Goal: Check status

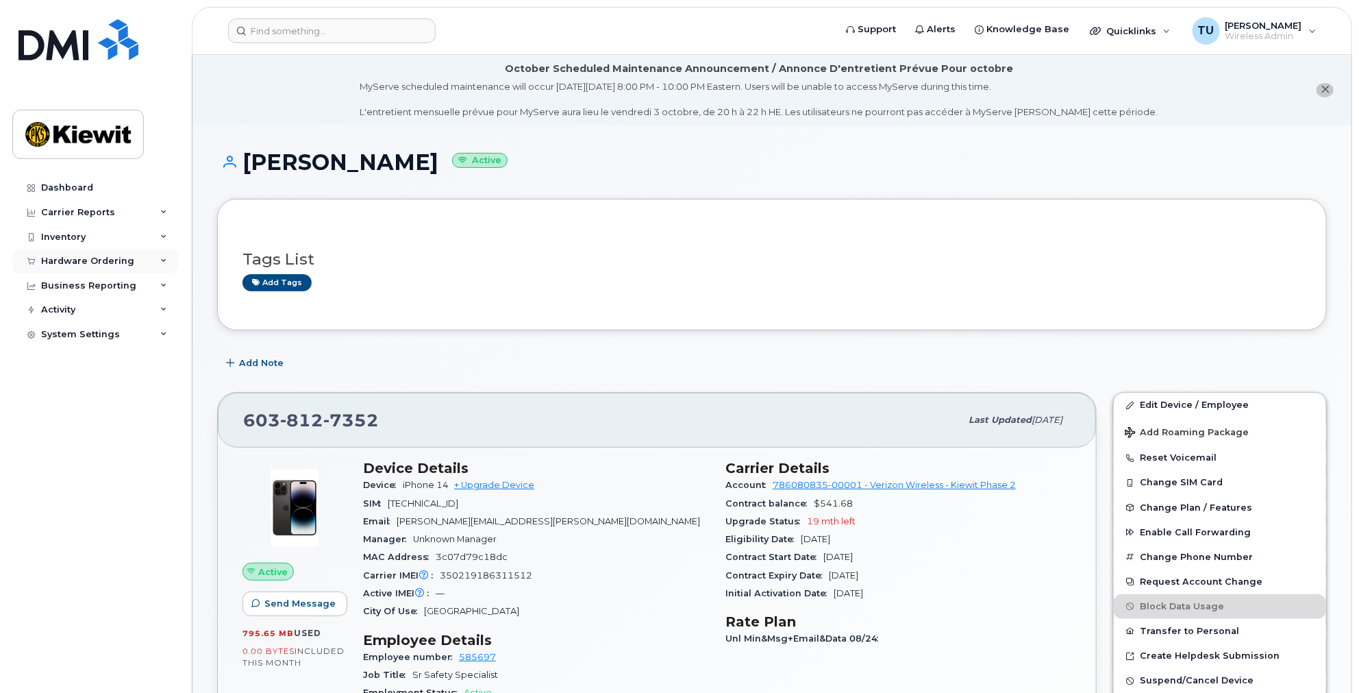
click at [127, 260] on div "Hardware Ordering" at bounding box center [87, 261] width 93 height 11
click at [103, 312] on link "Orders" at bounding box center [107, 312] width 142 height 26
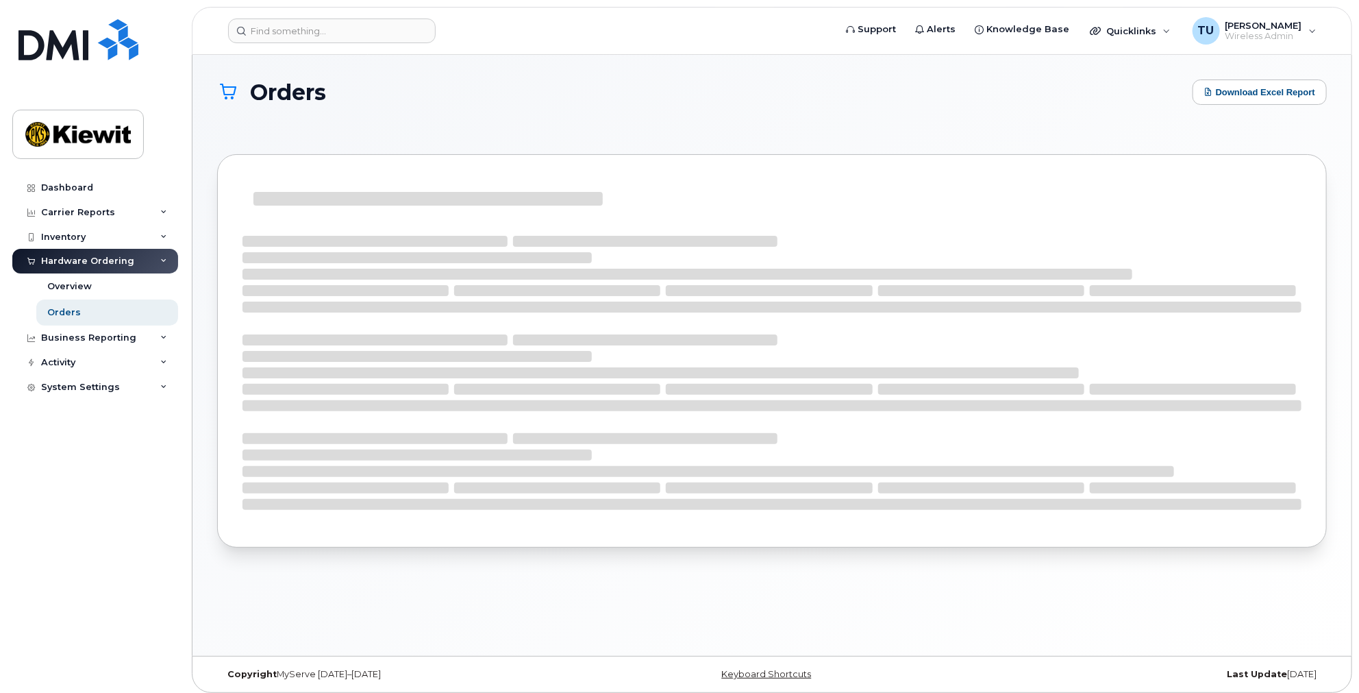
click at [678, 142] on section "Orders Download Excel Report" at bounding box center [772, 323] width 1110 height 489
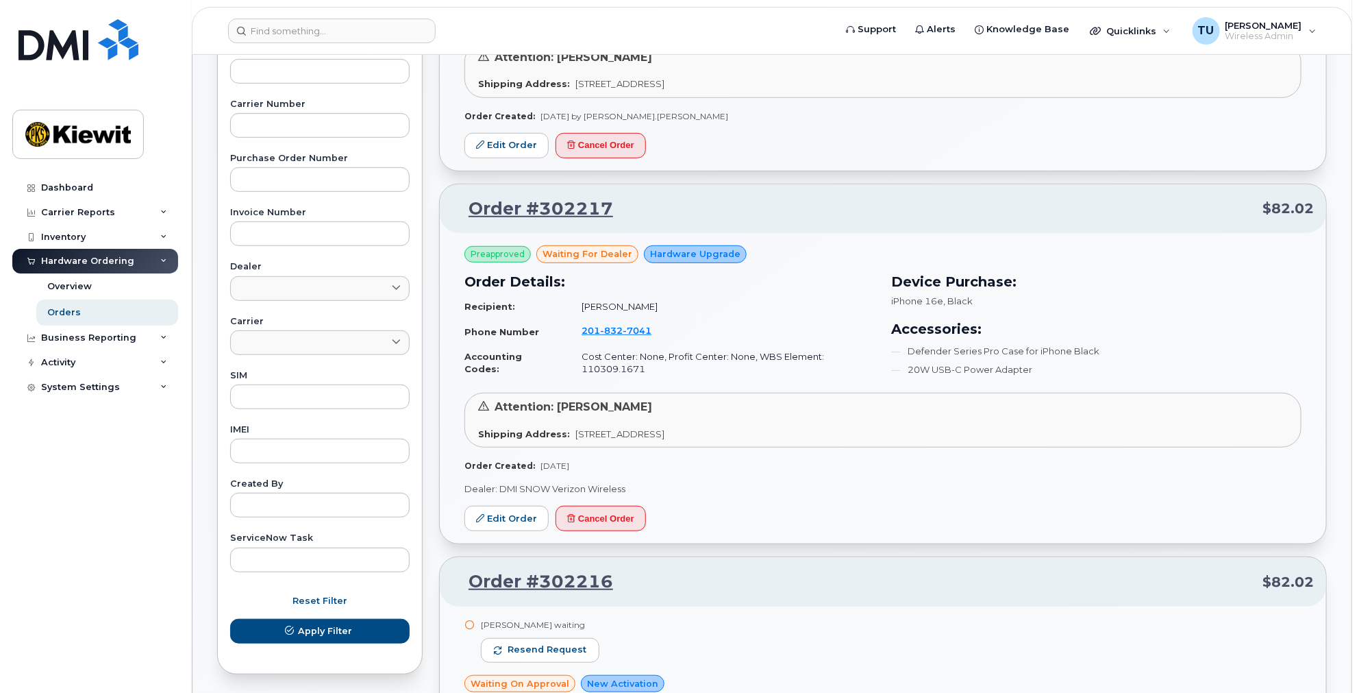
scroll to position [532, 0]
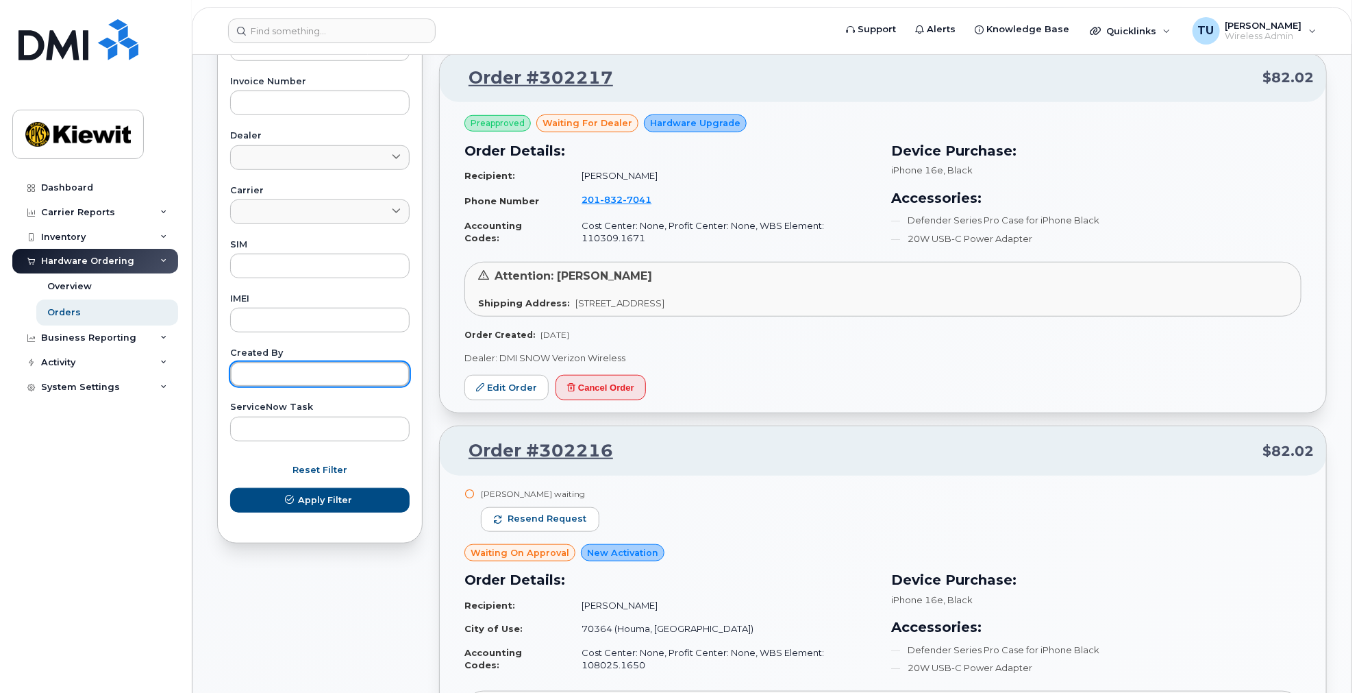
click at [304, 369] on input "text" at bounding box center [320, 374] width 180 height 25
type input "[PERSON_NAME]"
click at [230, 488] on button "Apply Filter" at bounding box center [320, 500] width 180 height 25
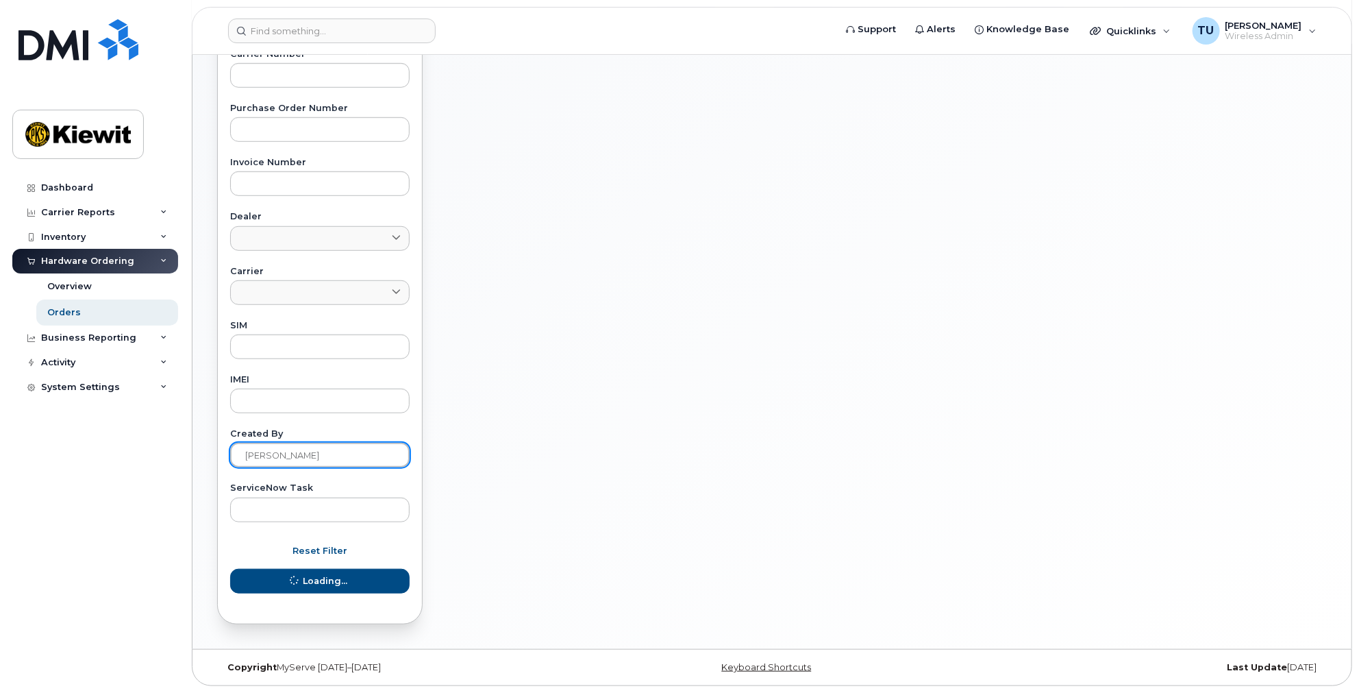
scroll to position [451, 0]
